Goal: Transaction & Acquisition: Purchase product/service

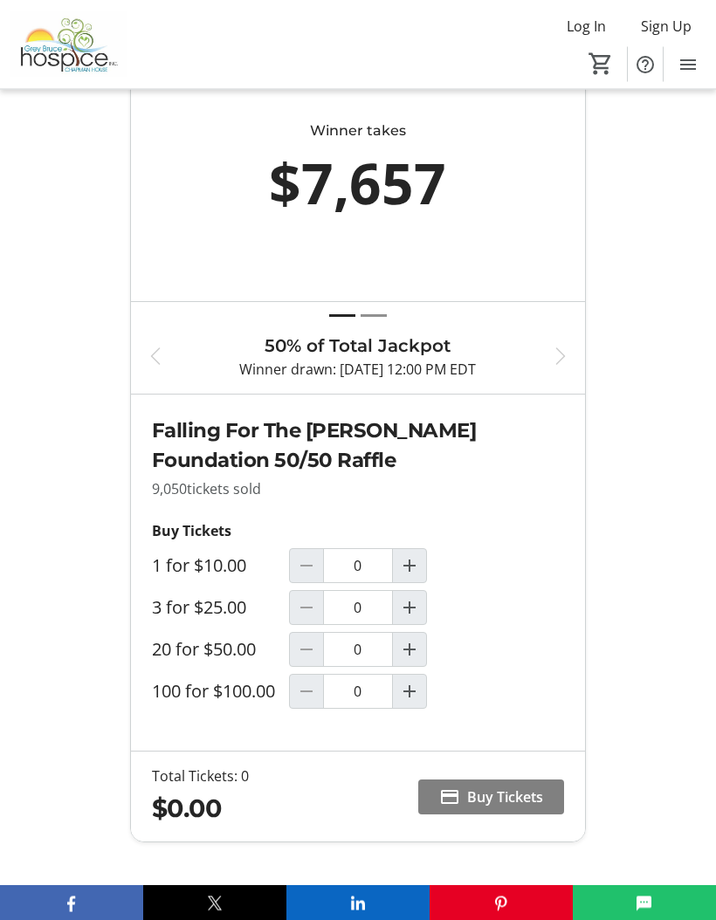
scroll to position [737, 0]
click at [413, 637] on span "Increment by one" at bounding box center [409, 649] width 33 height 33
type input "1"
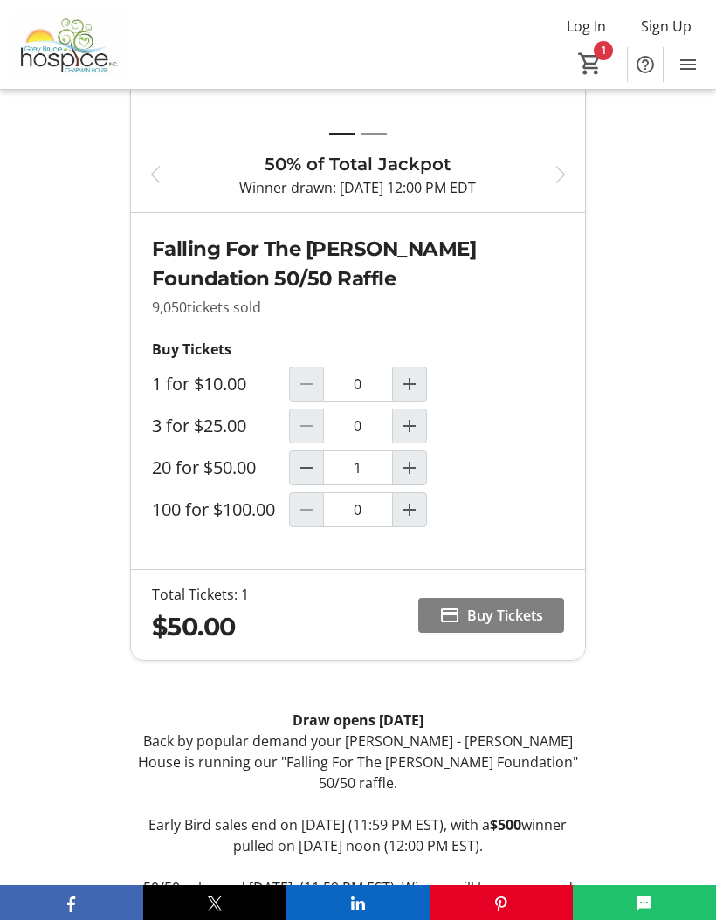
scroll to position [952, 0]
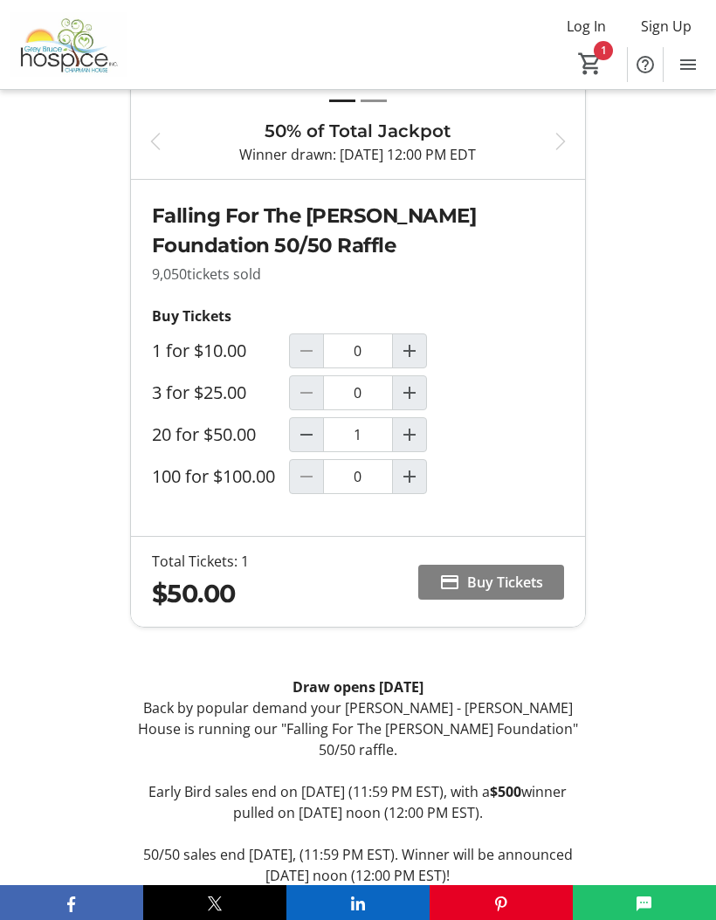
click at [496, 582] on span "Buy Tickets" at bounding box center [505, 582] width 76 height 21
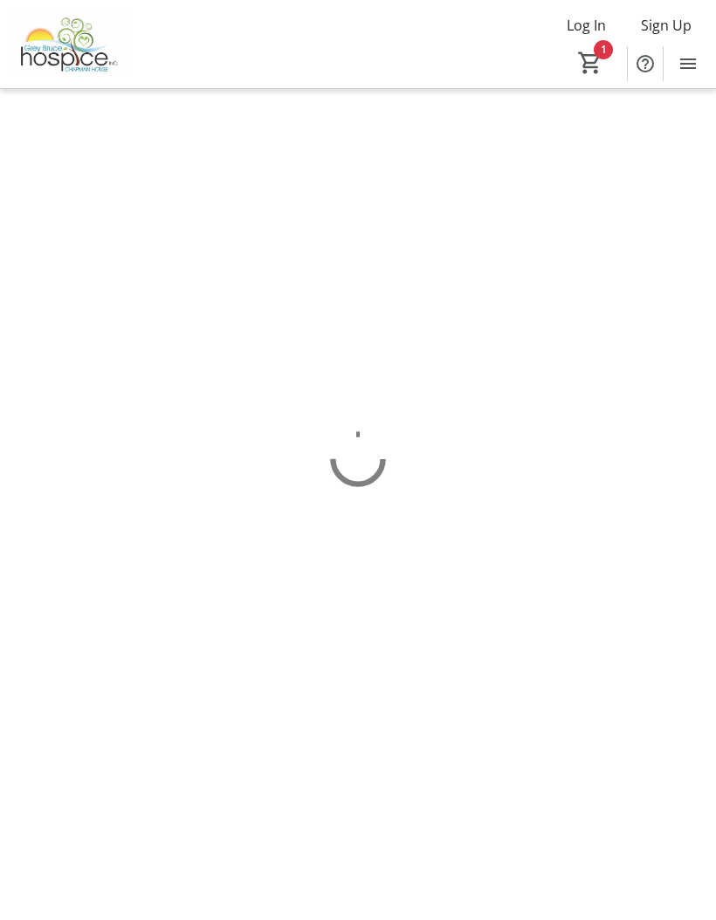
scroll to position [1, 0]
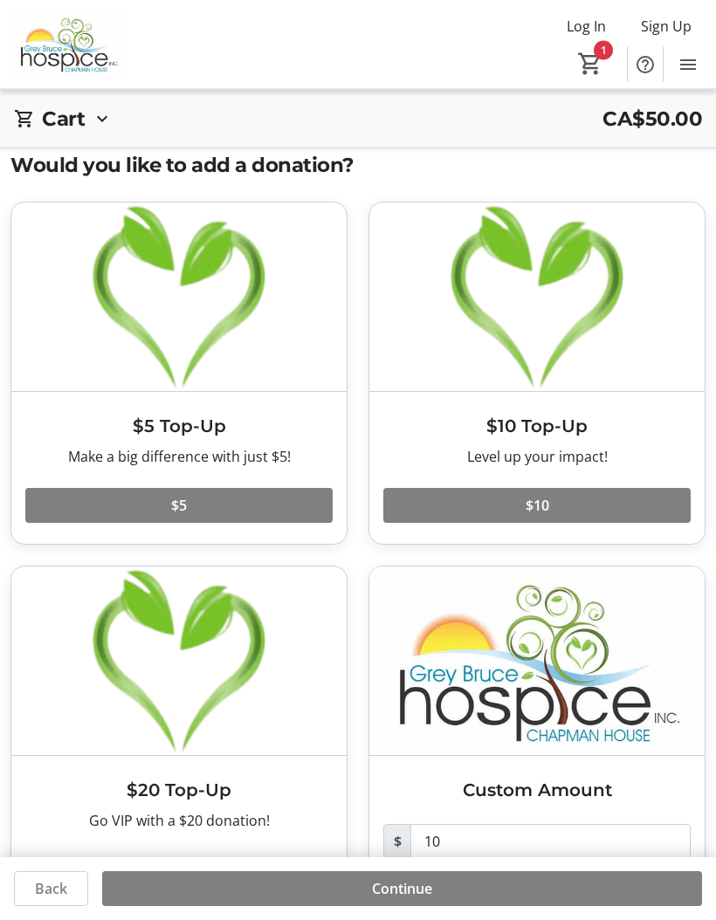
scroll to position [63, 0]
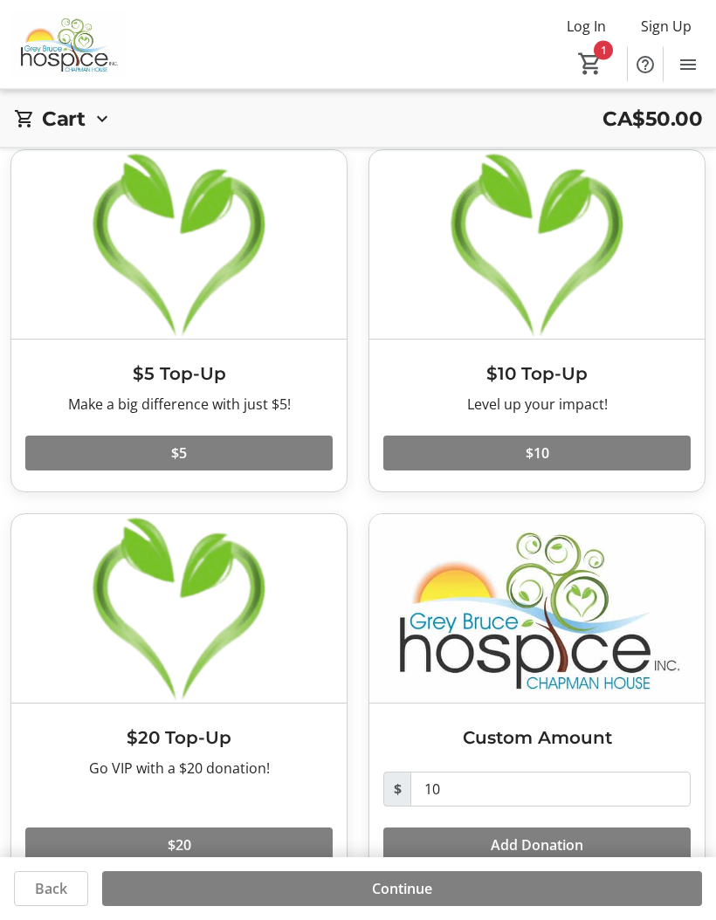
click at [190, 845] on span "$20" at bounding box center [180, 846] width 24 height 21
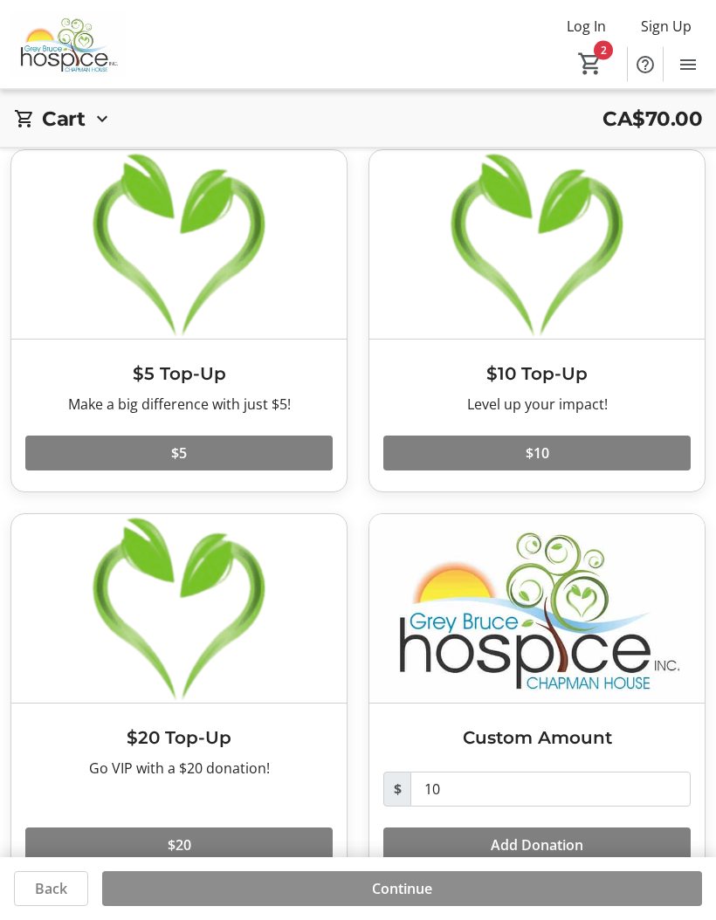
click at [393, 900] on span "Continue" at bounding box center [402, 889] width 60 height 21
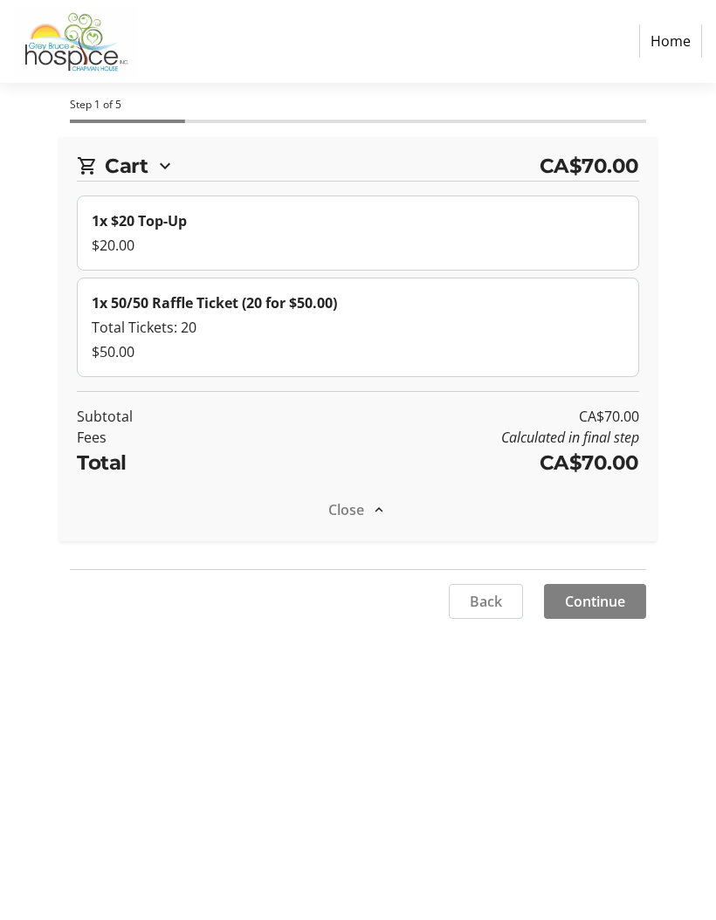
scroll to position [1, 0]
select select "CA"
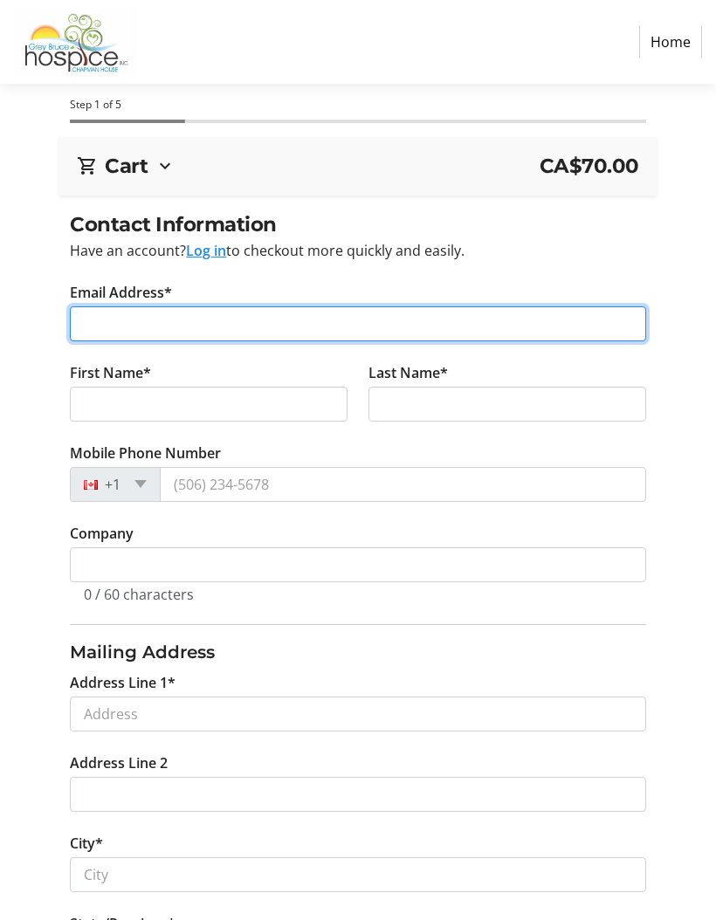
click at [243, 324] on input "Email Address*" at bounding box center [358, 324] width 576 height 35
type input "[EMAIL_ADDRESS][DOMAIN_NAME]"
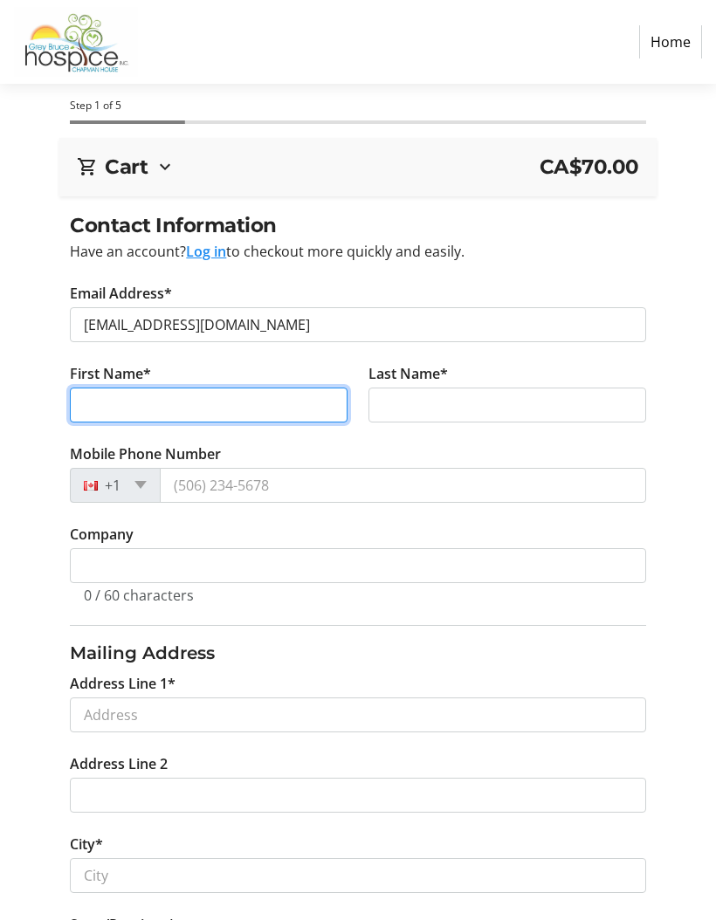
type input "[PERSON_NAME]"
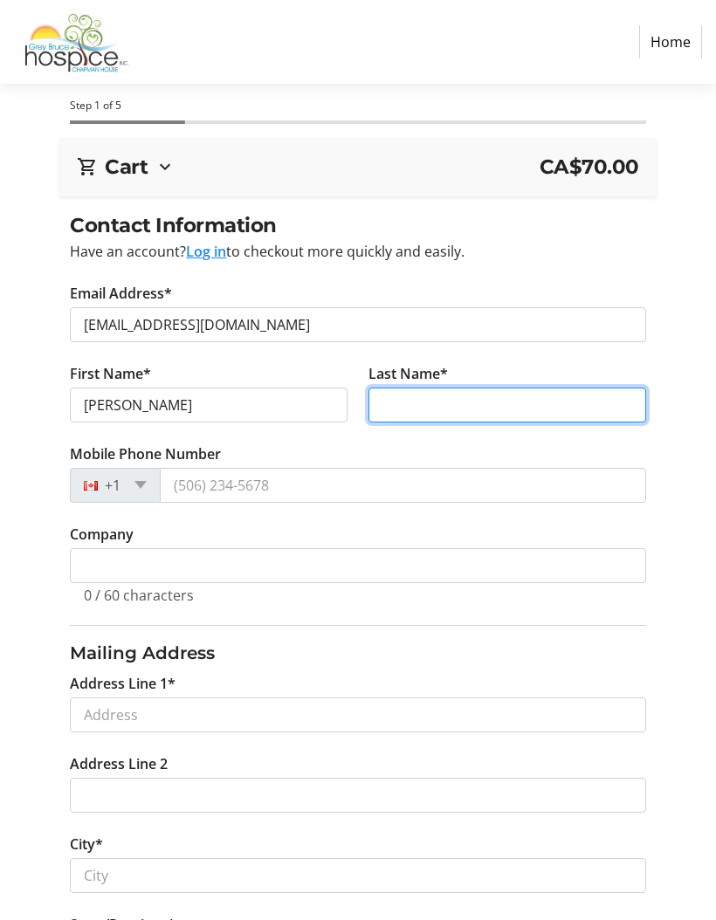
type input "[PERSON_NAME]"
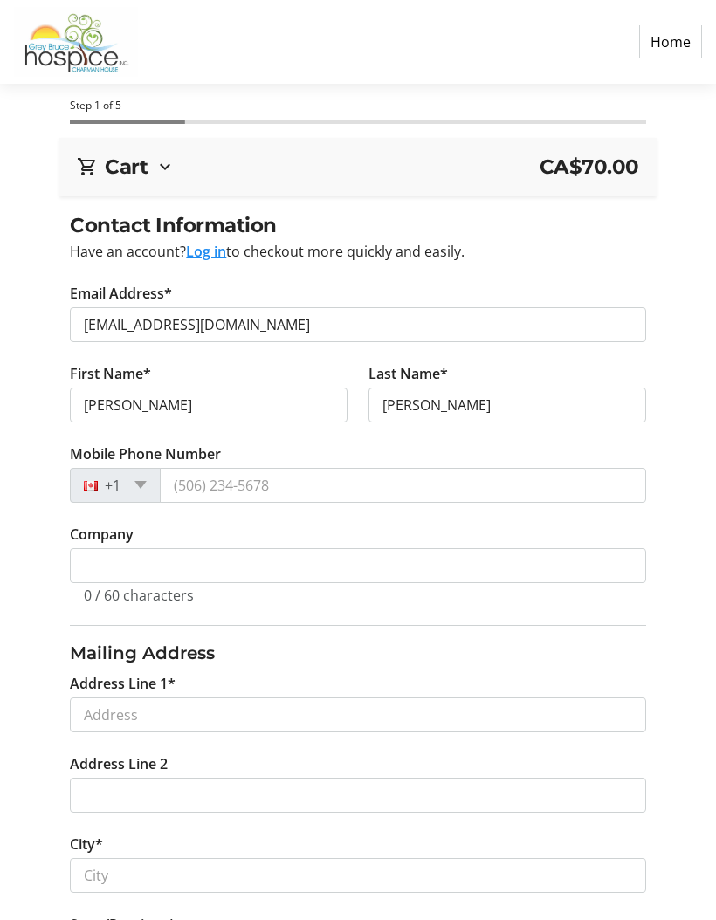
scroll to position [1, 0]
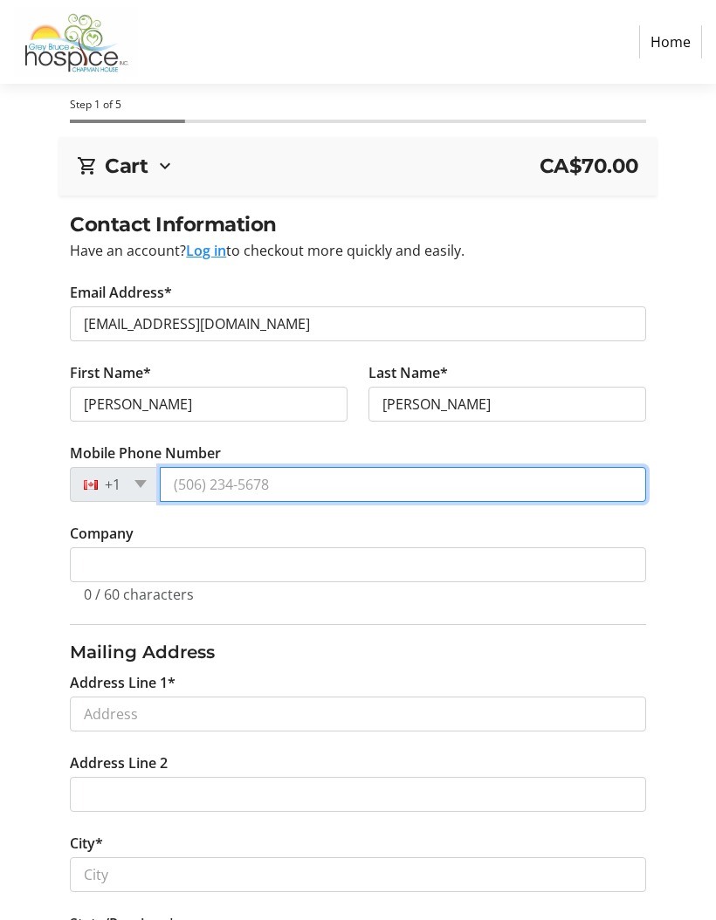
click at [318, 473] on input "Mobile Phone Number" at bounding box center [403, 484] width 486 height 35
type input "[PHONE_NUMBER]"
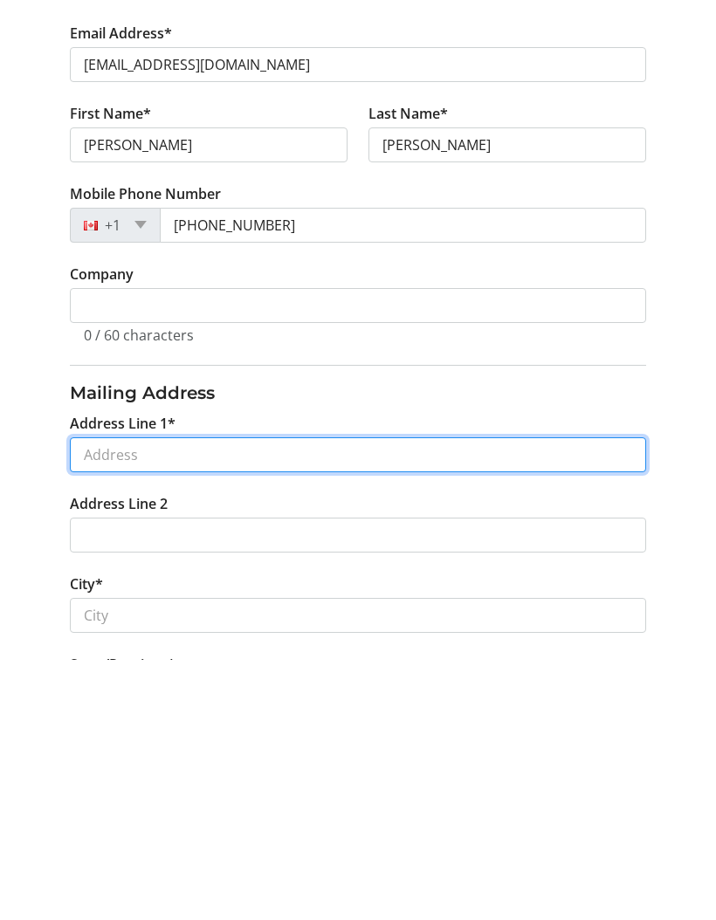
click at [255, 698] on input "Address Line 1*" at bounding box center [358, 715] width 576 height 35
type input "[STREET_ADDRESS]"
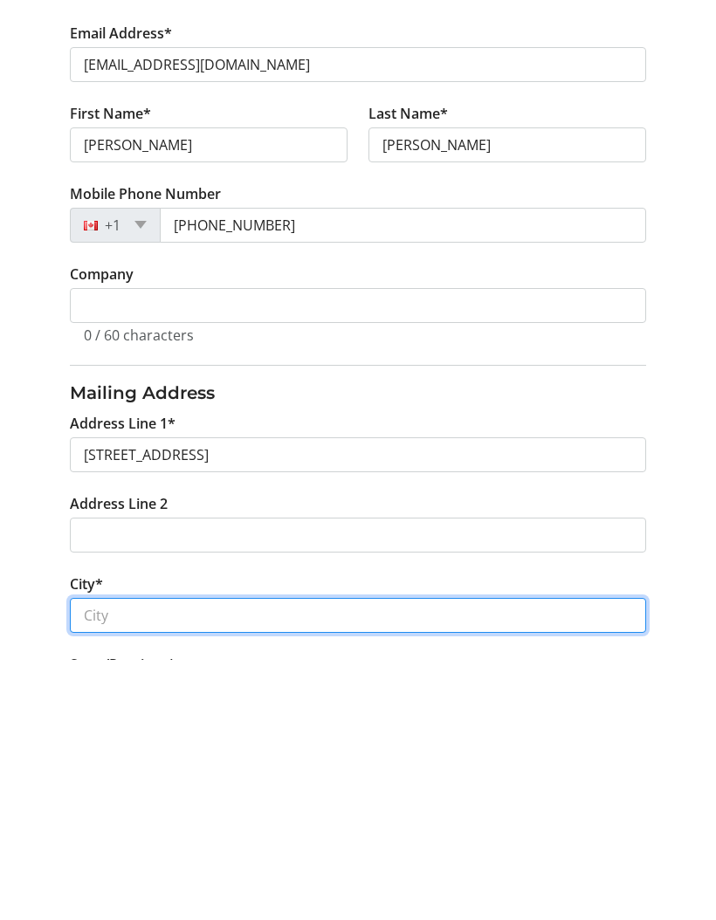
type input "[GEOGRAPHIC_DATA]"
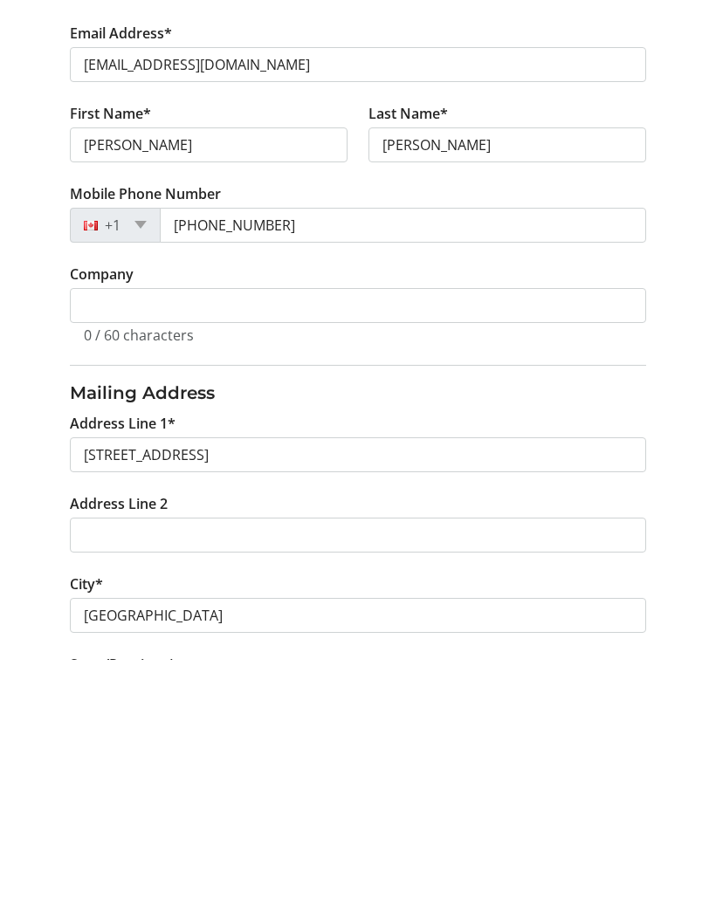
type input "N0H 2G0"
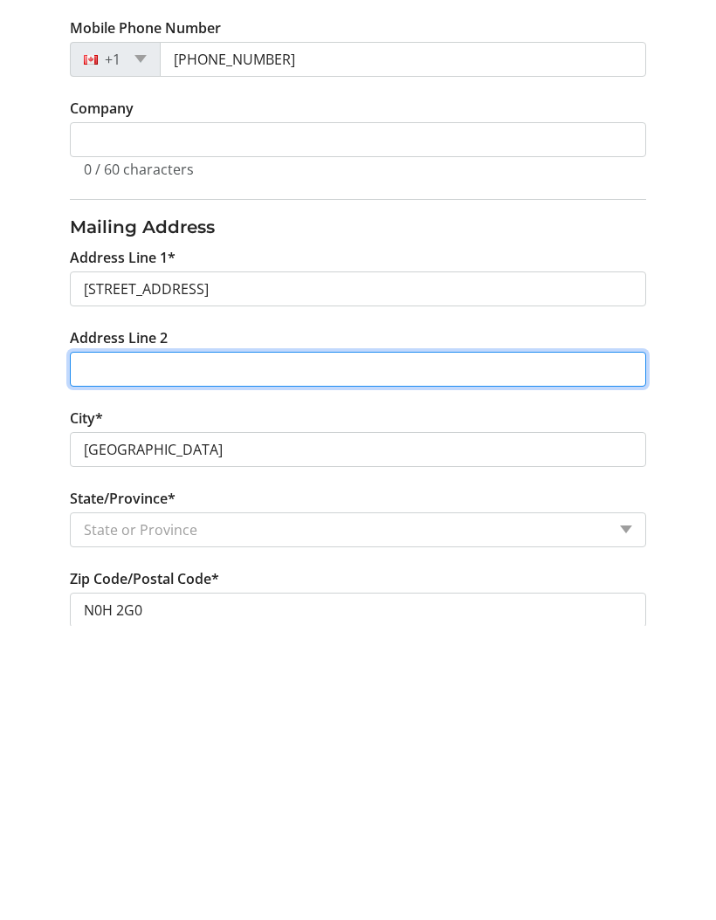
scroll to position [293, 0]
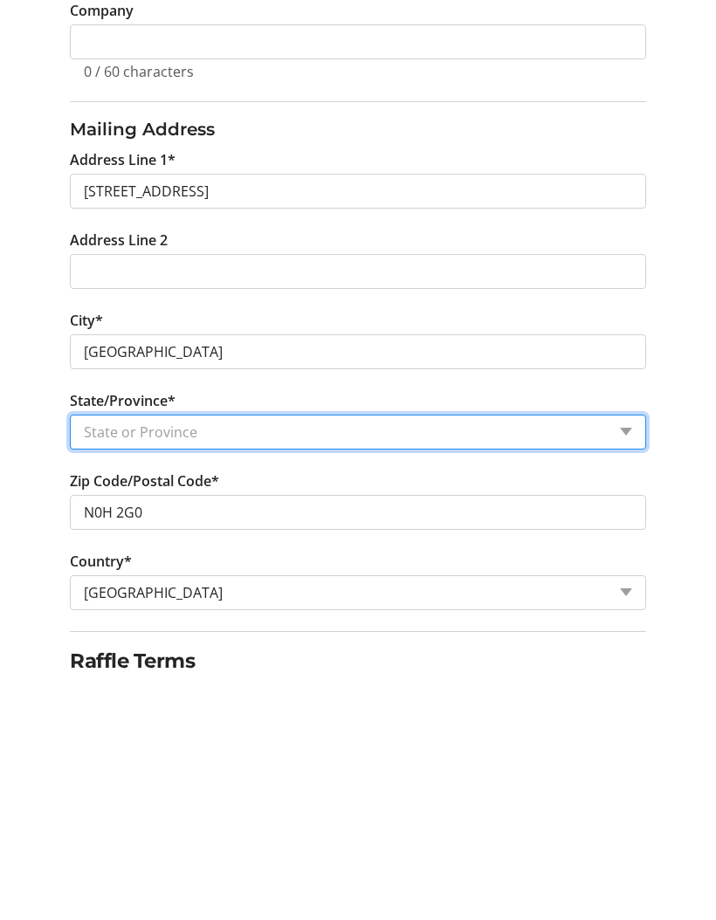
click at [613, 646] on select "State or Province State or Province [GEOGRAPHIC_DATA] [GEOGRAPHIC_DATA] [GEOGRA…" at bounding box center [358, 663] width 576 height 35
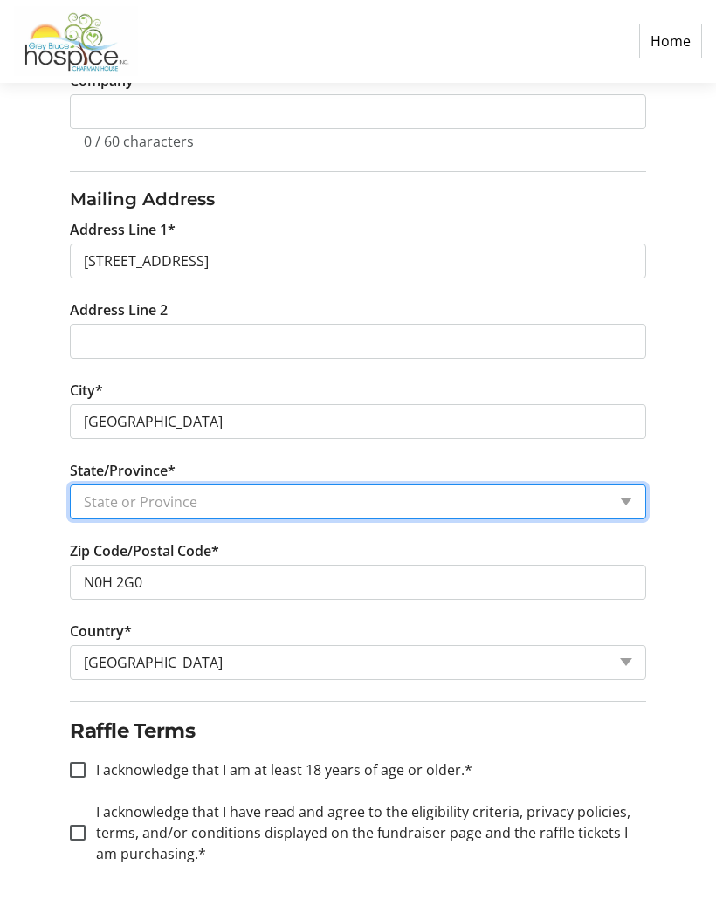
select select "ON"
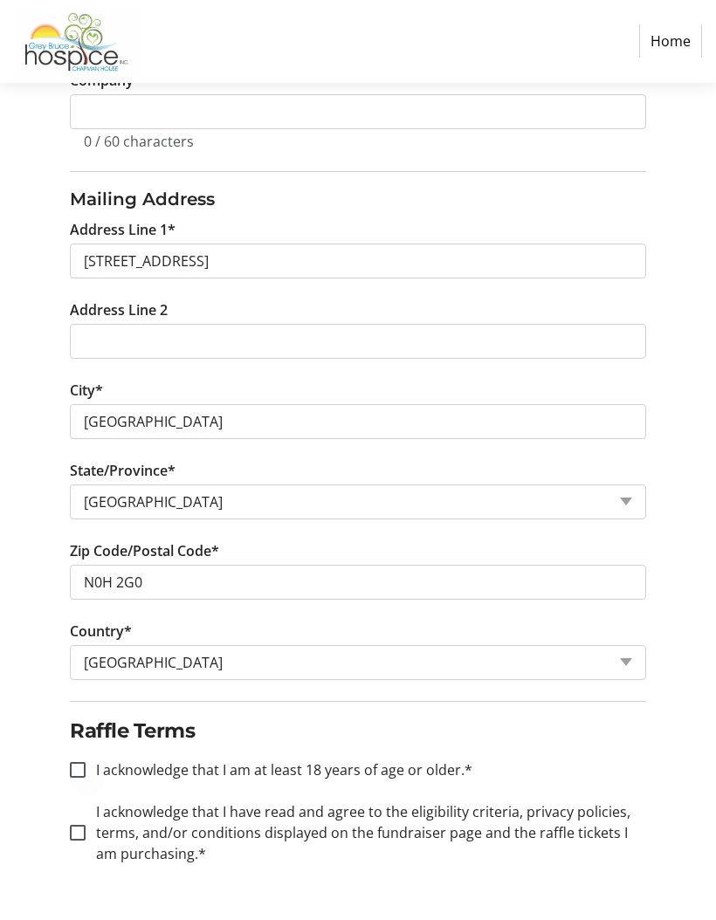
click at [82, 783] on div at bounding box center [78, 771] width 42 height 42
checkbox input "true"
click at [80, 843] on div at bounding box center [78, 834] width 42 height 42
checkbox input "true"
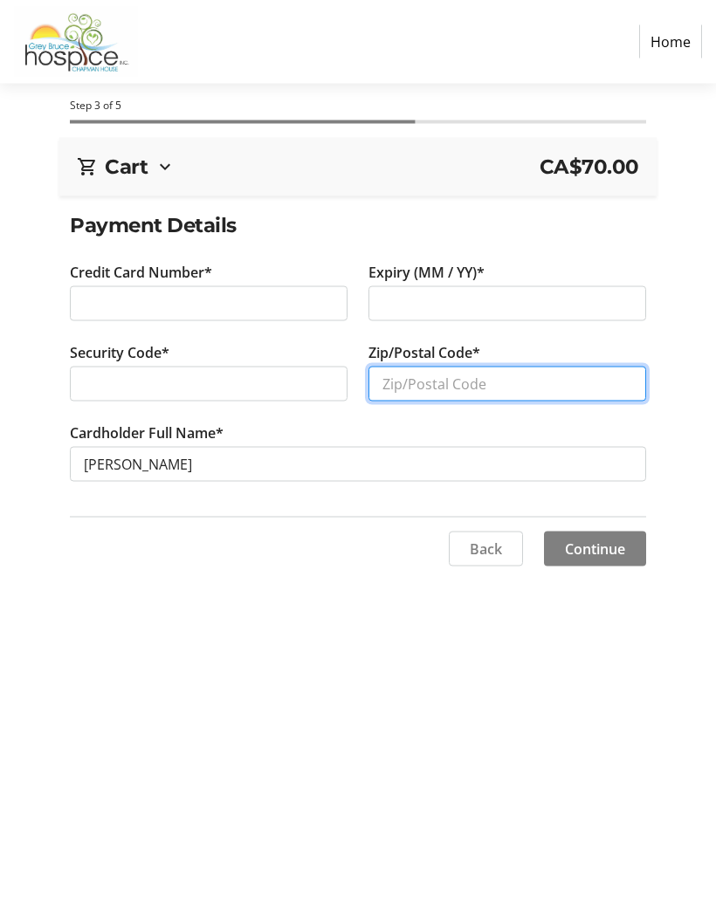
click at [547, 379] on input "Zip/Postal Code*" at bounding box center [508, 384] width 278 height 35
type input "N0H 2G0"
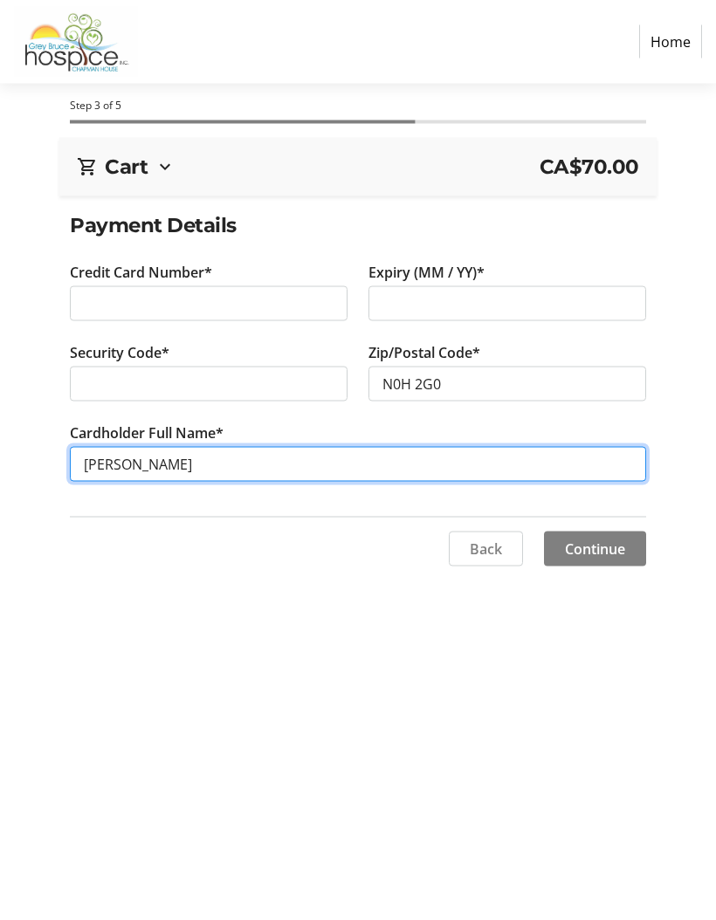
click at [376, 467] on input "[PERSON_NAME]" at bounding box center [358, 464] width 576 height 35
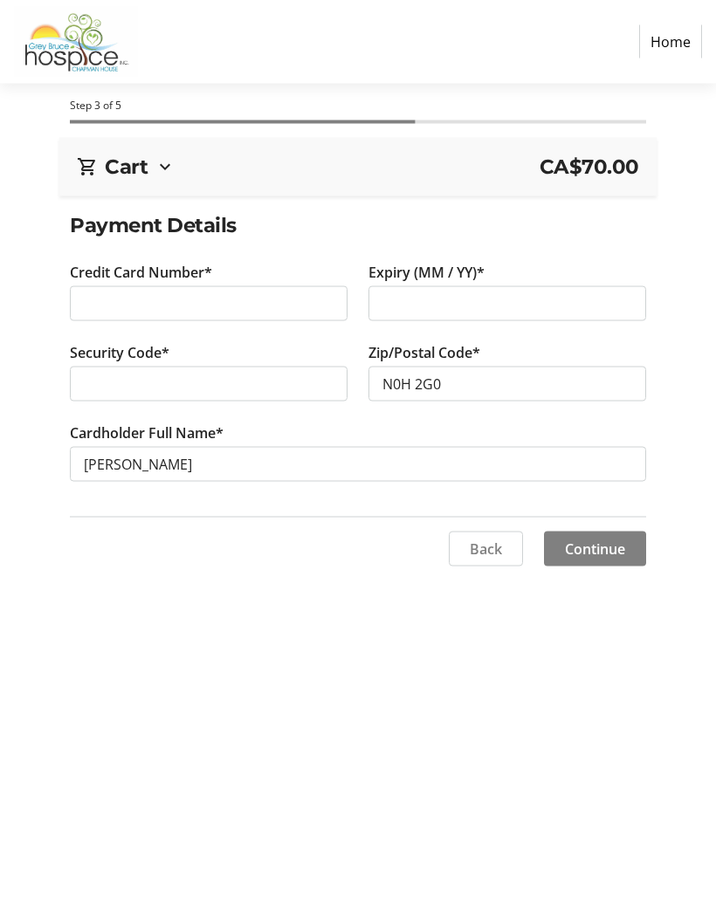
click at [617, 547] on span "Continue" at bounding box center [595, 549] width 60 height 21
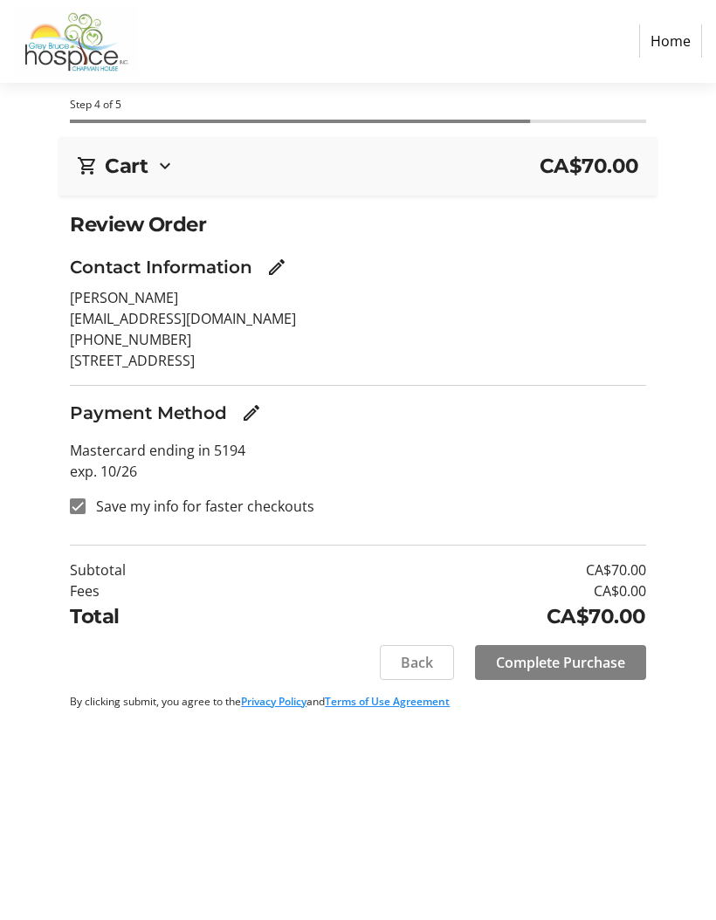
click at [549, 670] on span "Complete Purchase" at bounding box center [560, 663] width 129 height 21
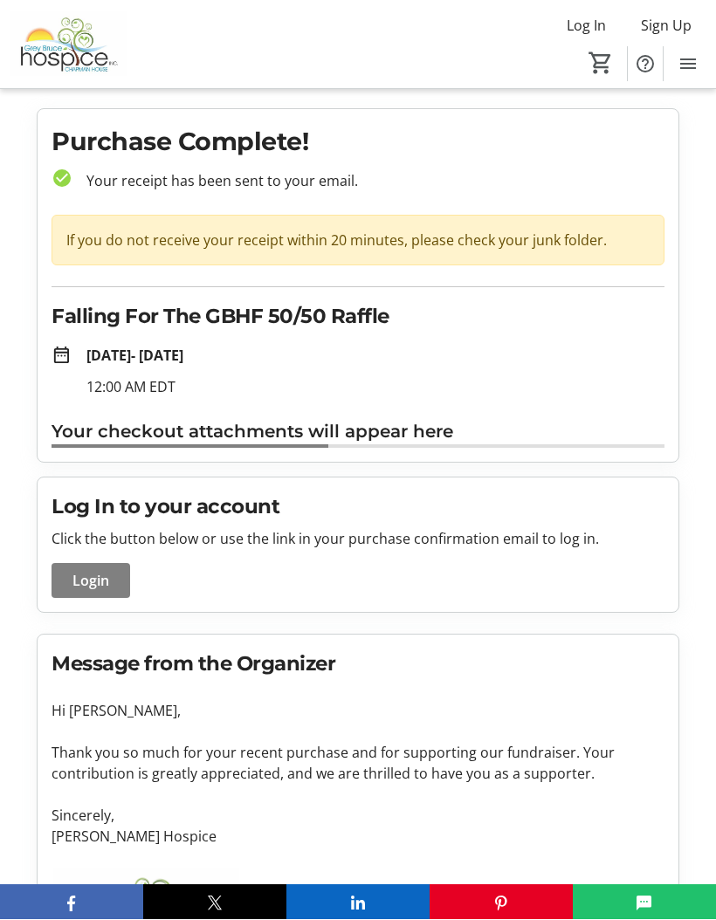
scroll to position [1, 0]
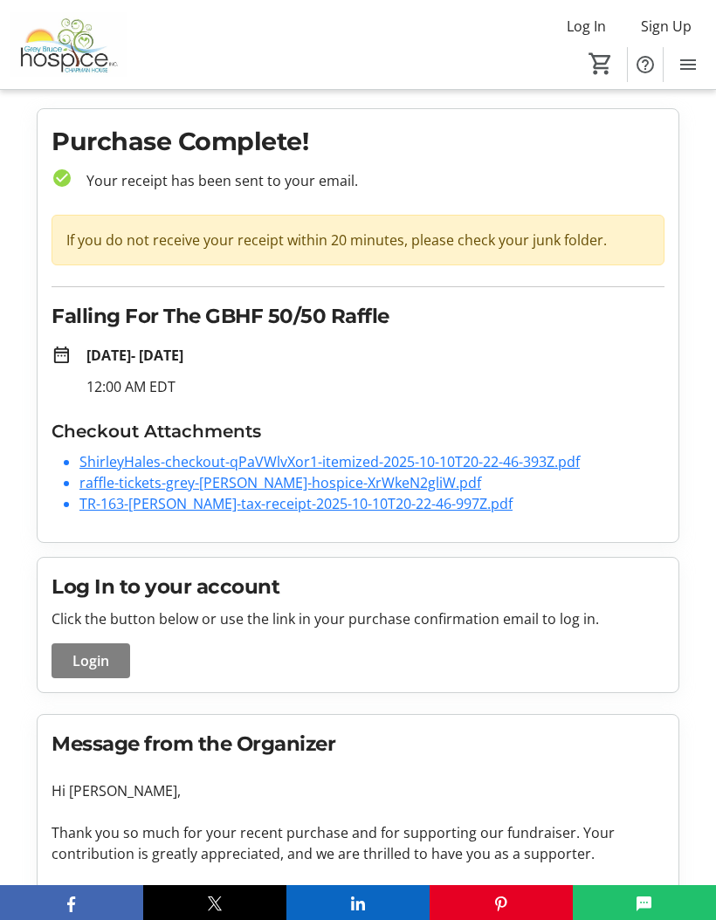
click at [355, 479] on link "raffle-tickets-grey-[PERSON_NAME]-hospice-XrWkeN2gliW.pdf" at bounding box center [280, 482] width 402 height 19
click at [345, 505] on link "TR-163-[PERSON_NAME]-tax-receipt-2025-10-10T20-22-46-997Z.pdf" at bounding box center [295, 503] width 433 height 19
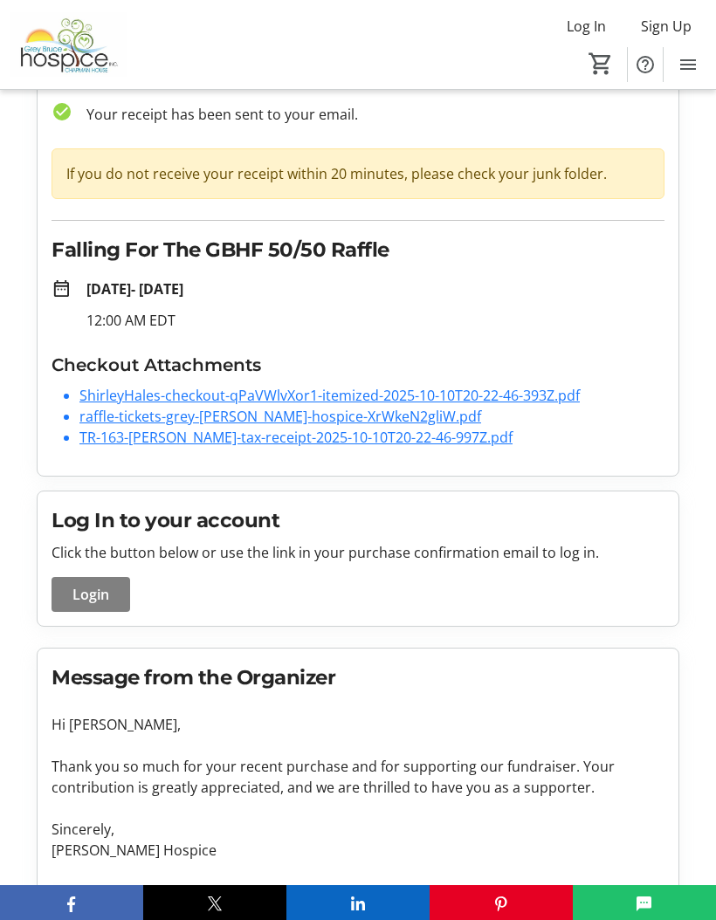
scroll to position [0, 0]
